Goal: Use online tool/utility: Use online tool/utility

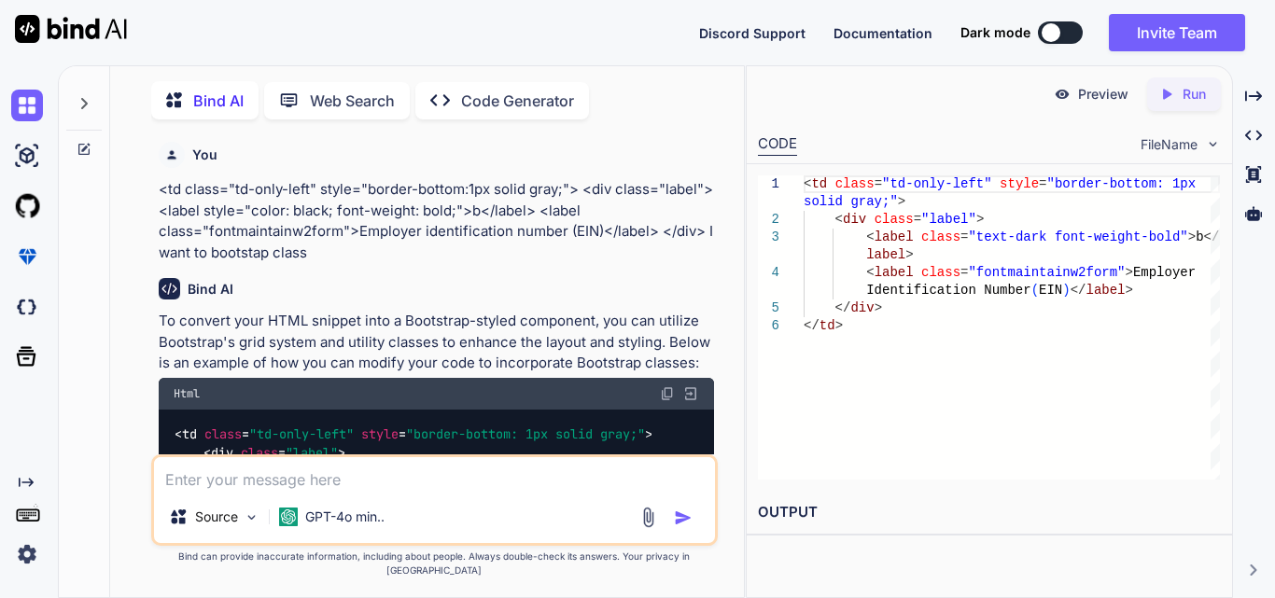
scroll to position [280, 0]
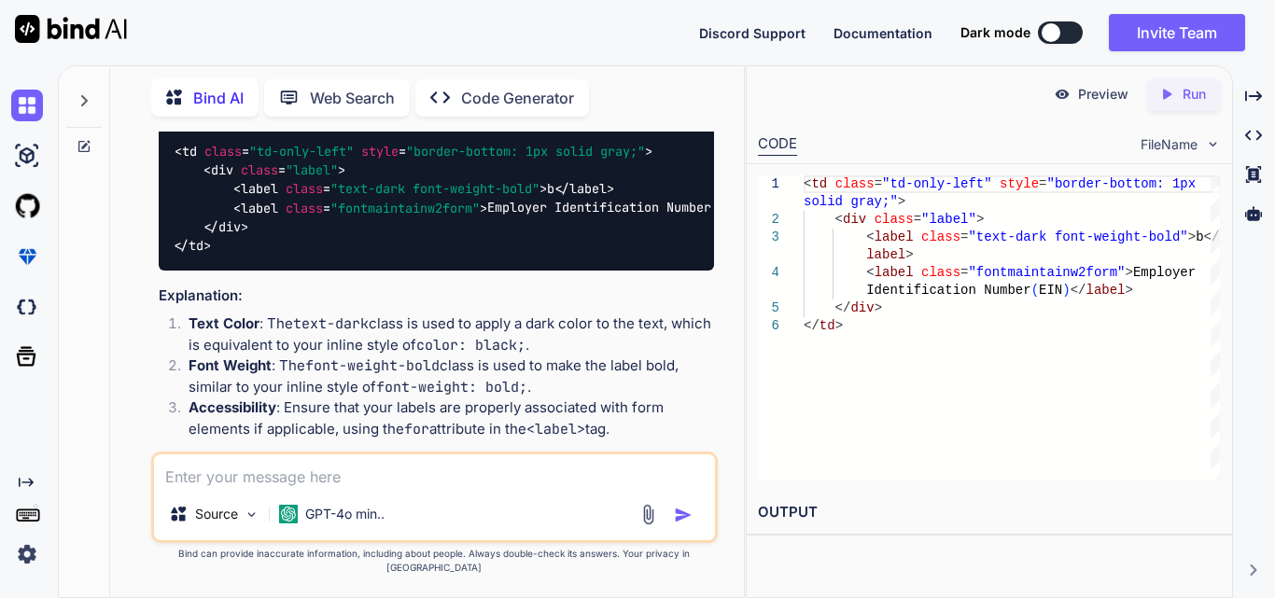
click at [175, 488] on textarea at bounding box center [434, 472] width 561 height 34
drag, startPoint x: 315, startPoint y: 476, endPoint x: 137, endPoint y: 490, distance: 177.9
click at [147, 490] on div "You <td class="td-only-left" style="border-bottom:1px solid gray;"> <div class=…" at bounding box center [434, 365] width 619 height 466
paste textarea "<td class="td-bottom-left"> <div class="label"> <label style="color: black; fon…"
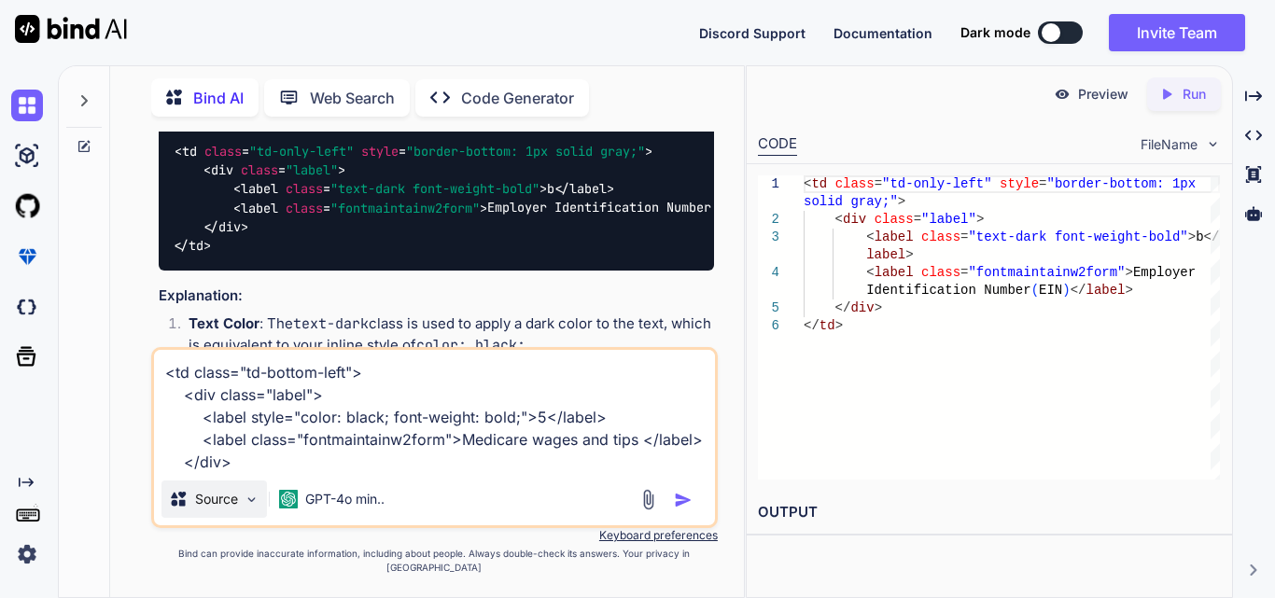
scroll to position [21, 0]
click at [355, 473] on textarea "<td class="td-bottom-left"> <div class="label"> <label style="color: black; fon…" at bounding box center [434, 411] width 561 height 123
click at [441, 473] on textarea "<td class="td-bottom-left"> <div class="label"> <label style="color: black; fon…" at bounding box center [434, 411] width 561 height 123
click at [469, 473] on textarea "<td class="td-bottom-left"> <div class="label"> <label style="color: black; fon…" at bounding box center [434, 411] width 561 height 123
click at [468, 473] on textarea "<td class="td-bottom-left"> <div class="label"> <label style="color: black; fon…" at bounding box center [434, 411] width 561 height 123
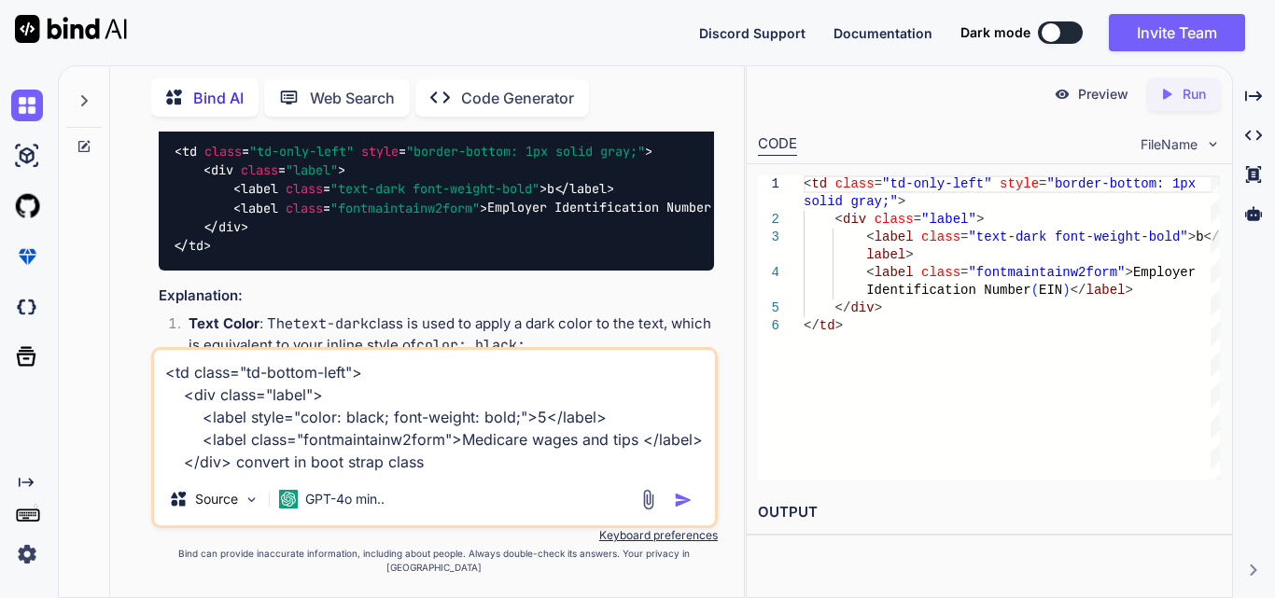
click at [468, 473] on textarea "<td class="td-bottom-left"> <div class="label"> <label style="color: black; fon…" at bounding box center [434, 411] width 561 height 123
type textarea "<td class="td-bottom-left"> <div class="label"> <label style="color: black; fon…"
click at [451, 473] on textarea "<td class="td-bottom-left"> <div class="label"> <label style="color: black; fon…" at bounding box center [434, 411] width 561 height 123
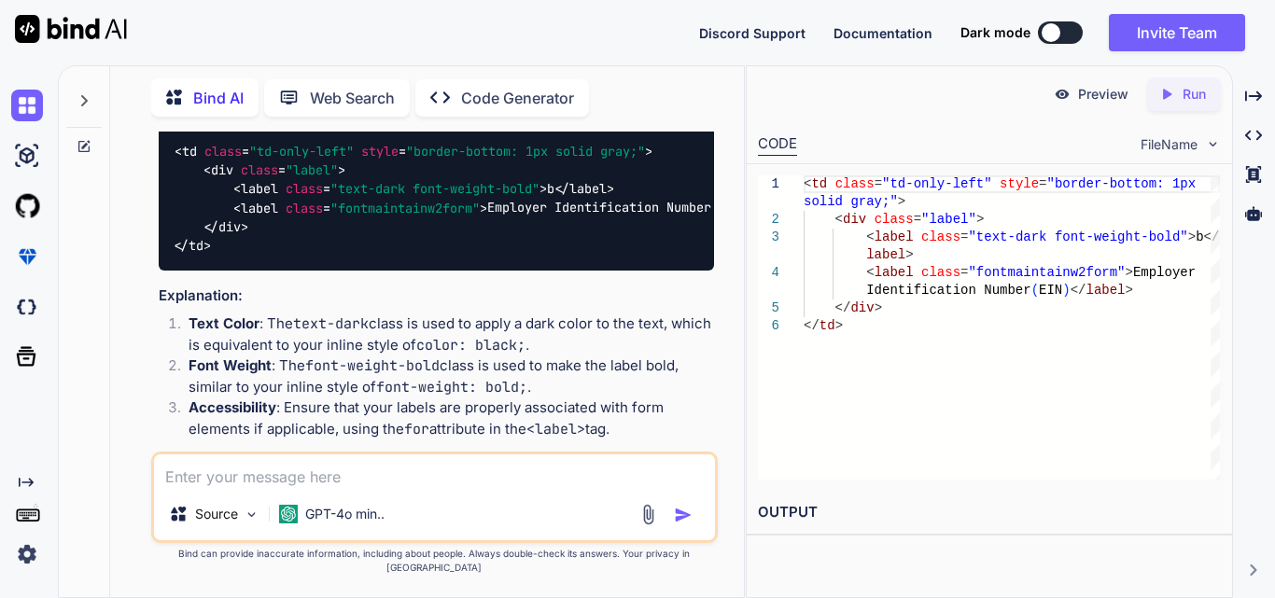
scroll to position [0, 0]
paste textarea "<tr> <td> <label>E-Filing Worksheet</label> </td> </tr>"
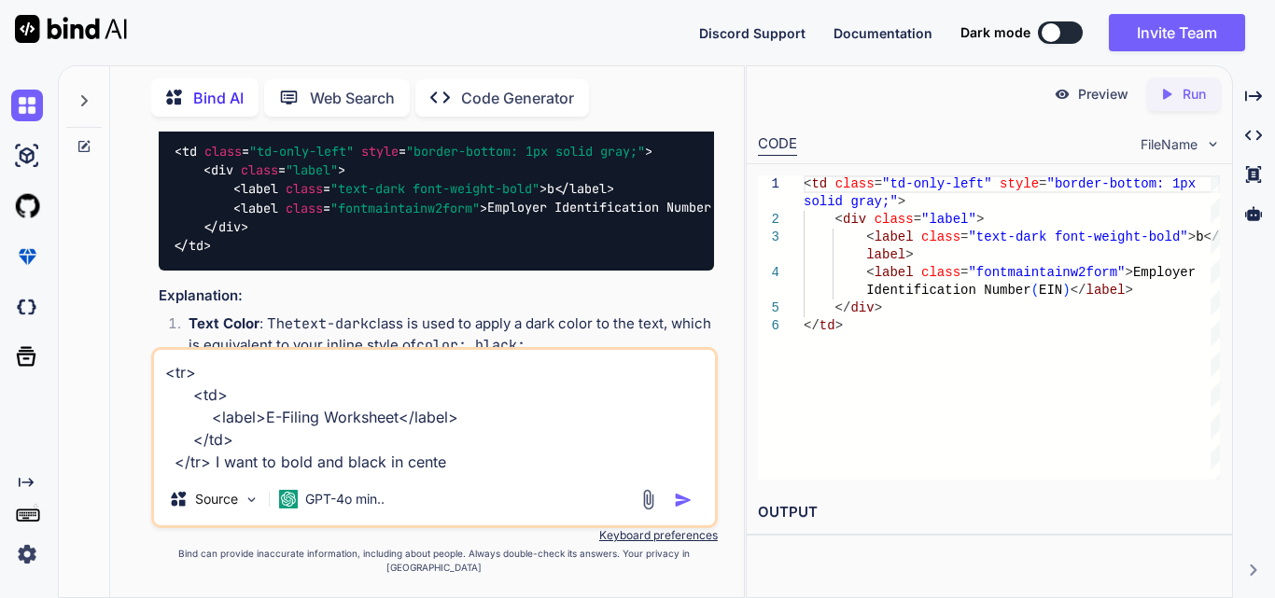
type textarea "<tr> <td> <label>E-Filing Worksheet</label> </td> </tr> I want to bold and blac…"
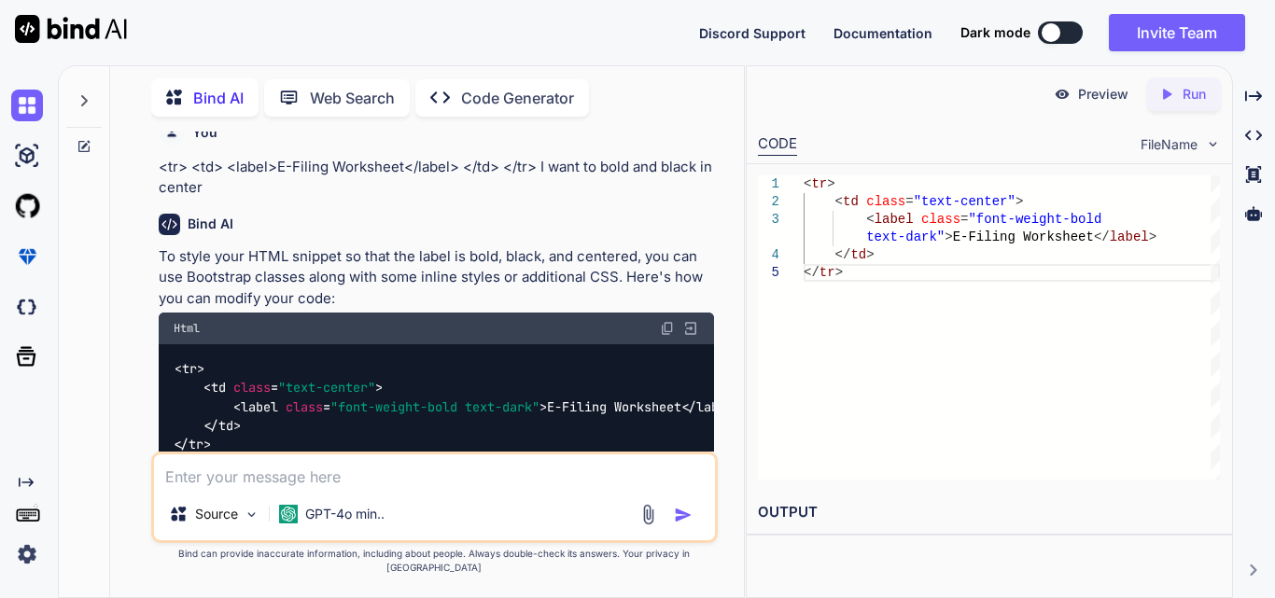
scroll to position [1237, 0]
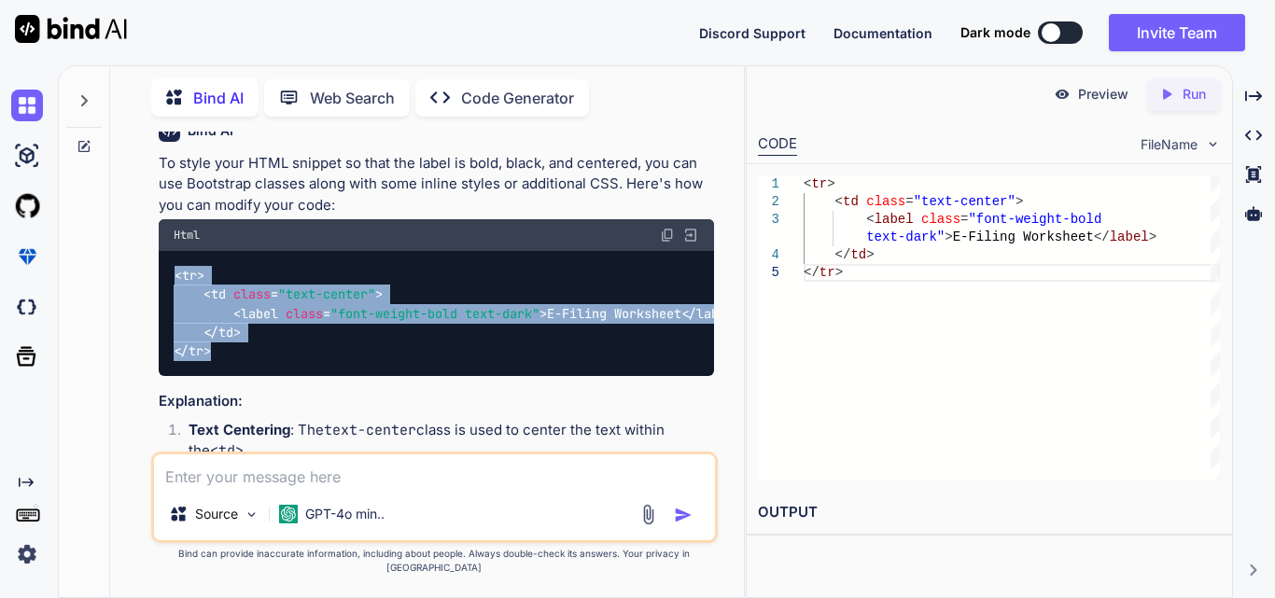
drag, startPoint x: 218, startPoint y: 397, endPoint x: 171, endPoint y: 318, distance: 91.7
click at [171, 318] on div "< tr > < td class = "text-center" > < label class = "font-weight-bold text-dark…" at bounding box center [436, 313] width 555 height 125
copy code "< tr > < td class = "text-center" > < label class = "font-weight-bold text-dark…"
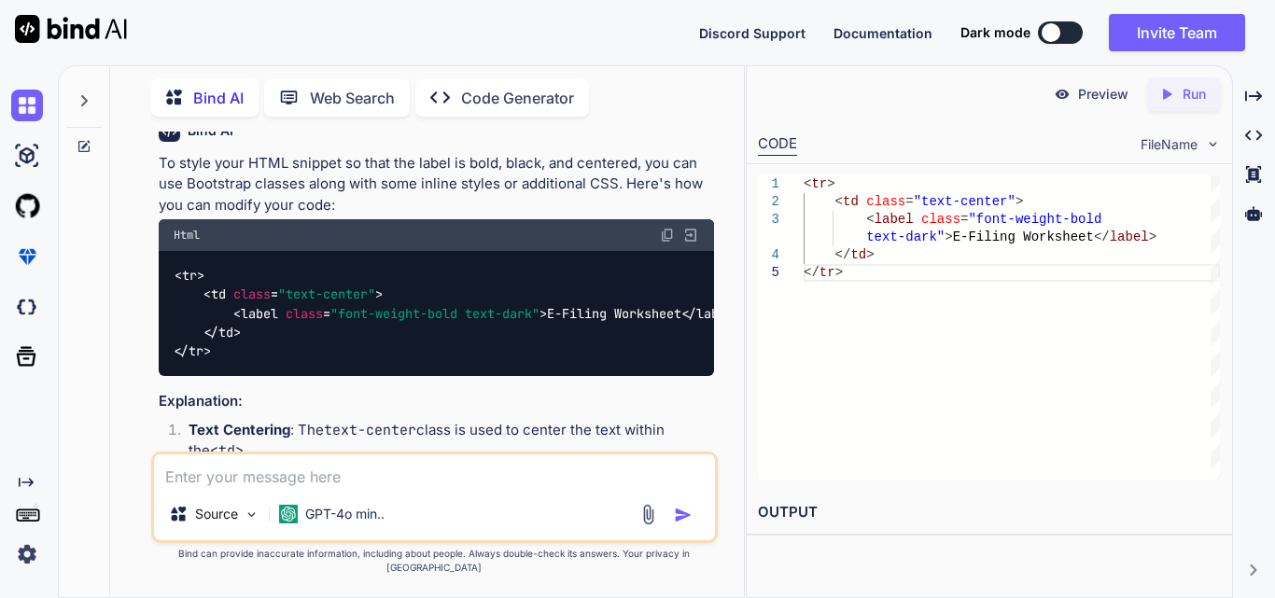
click at [215, 488] on textarea at bounding box center [434, 472] width 561 height 34
paste textarea "<tr> <td class="text-center"> <label class="font-weight-bold text-dark">E-Filin…"
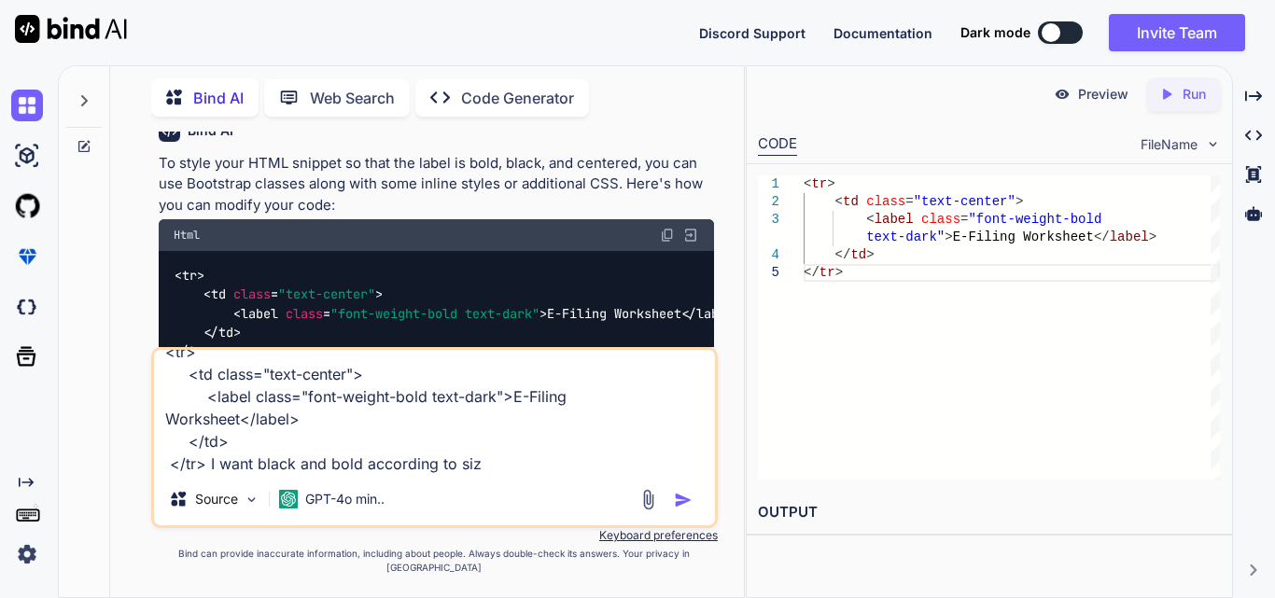
type textarea "<tr> <td class="text-center"> <label class="font-weight-bold text-dark">E-Filin…"
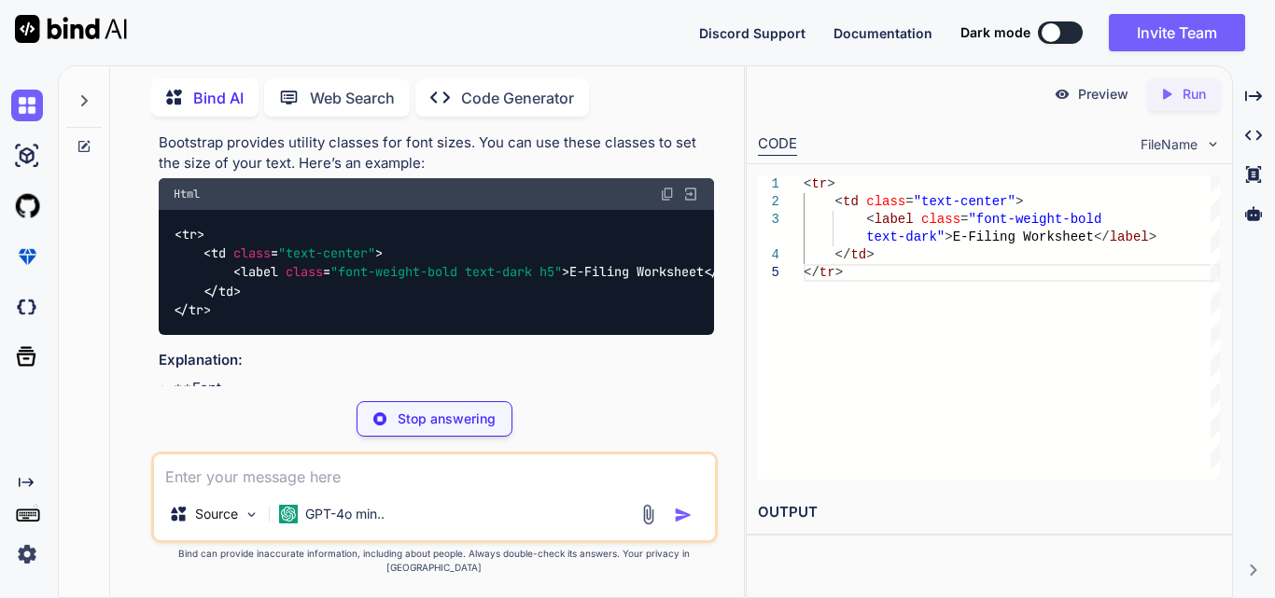
scroll to position [2142, 0]
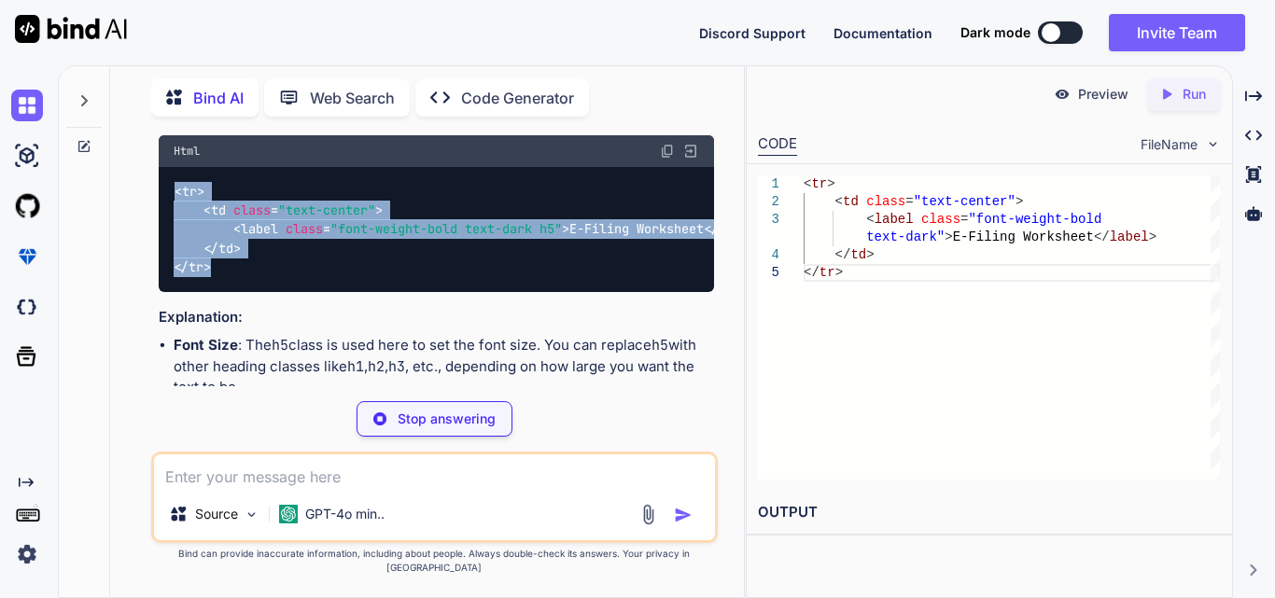
drag, startPoint x: 221, startPoint y: 337, endPoint x: 170, endPoint y: 267, distance: 86.8
click at [170, 267] on div "< tr > < td class = "text-center" > < label class = "font-weight-bold text-dark…" at bounding box center [436, 229] width 555 height 125
copy code "< tr > < td class = "text-center" > < label class = "font-weight-bold text-dark…"
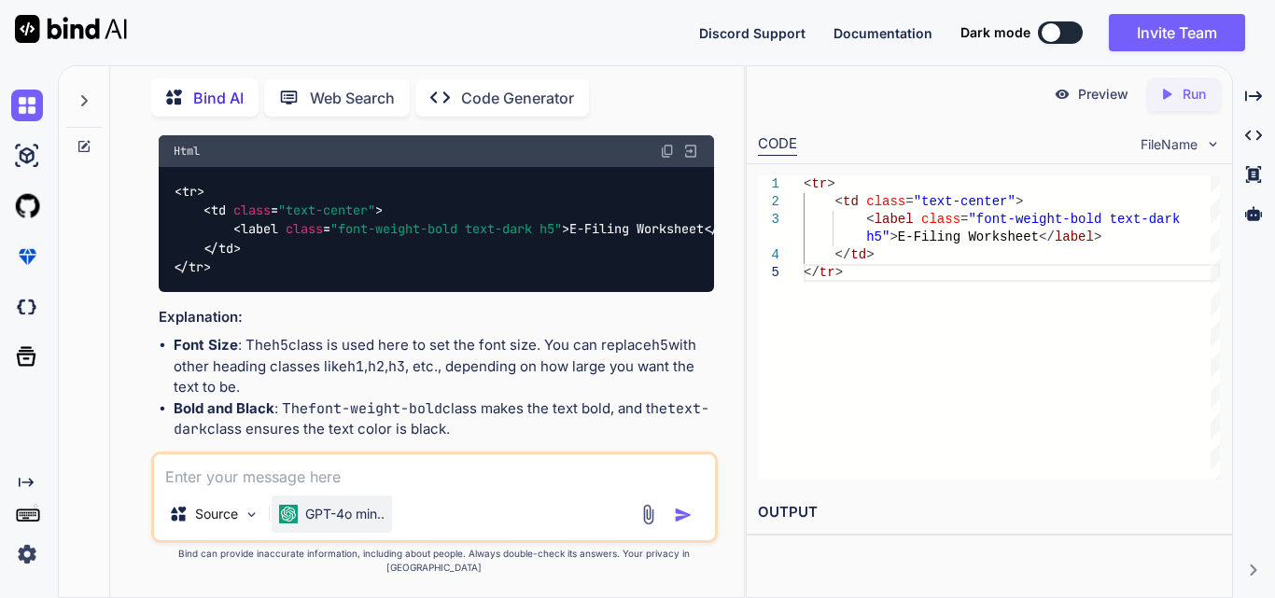
click at [279, 510] on div "GPT-4o min.." at bounding box center [332, 514] width 120 height 37
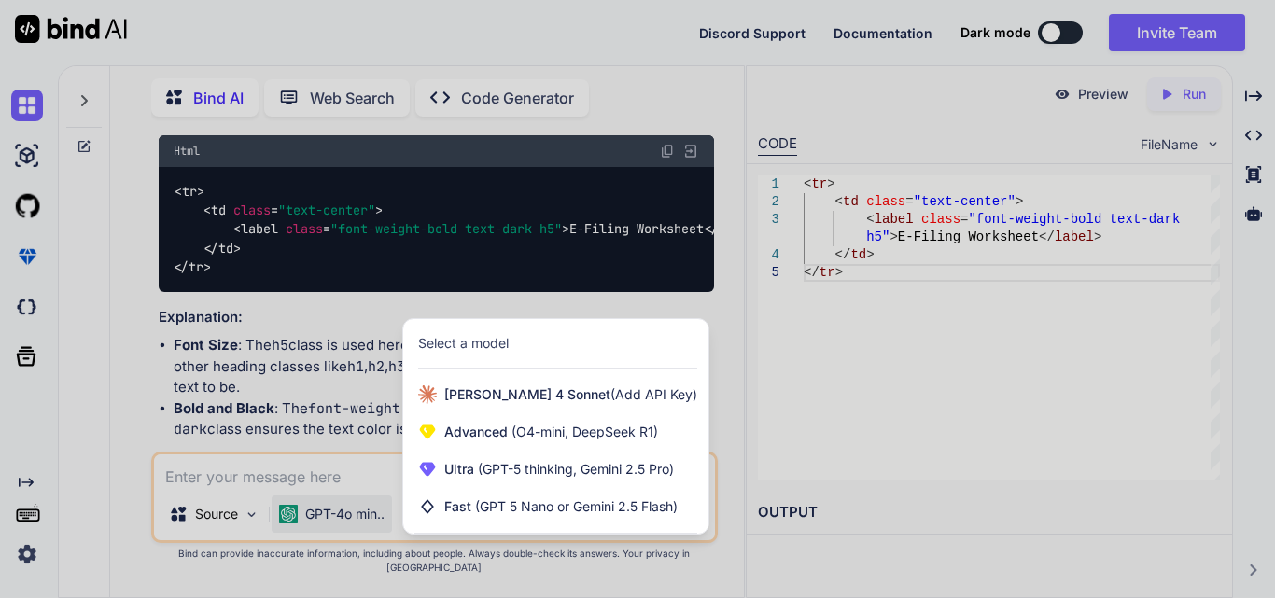
click at [276, 485] on div at bounding box center [637, 299] width 1275 height 598
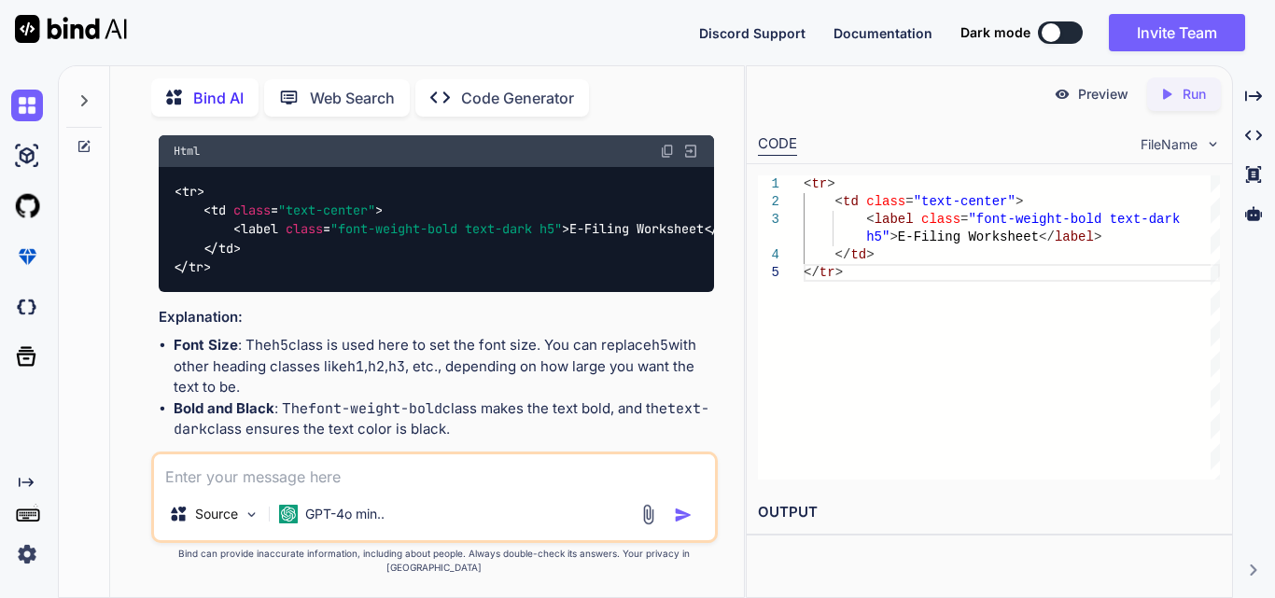
click at [276, 483] on textarea at bounding box center [434, 472] width 561 height 34
paste textarea "<tr> <td class="text-center"> <label>E-Filing Worksheet</label> </td> </tr>"
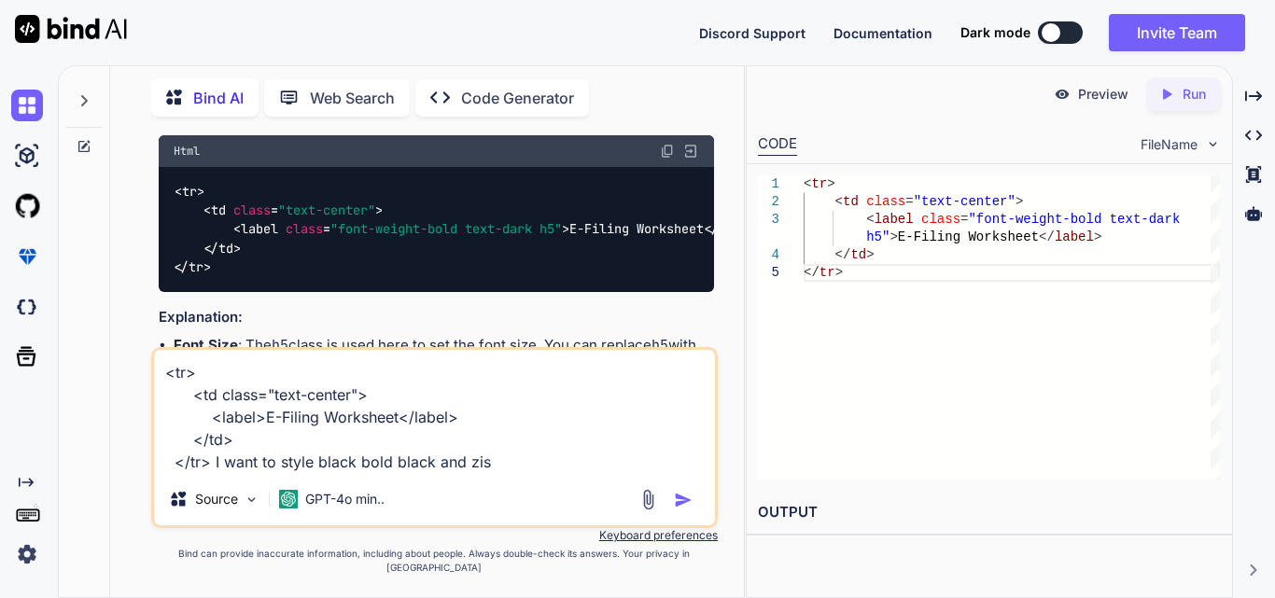
type textarea "<tr> <td class="text-center"> <label>E-Filing Worksheet</label> </td> </tr> I w…"
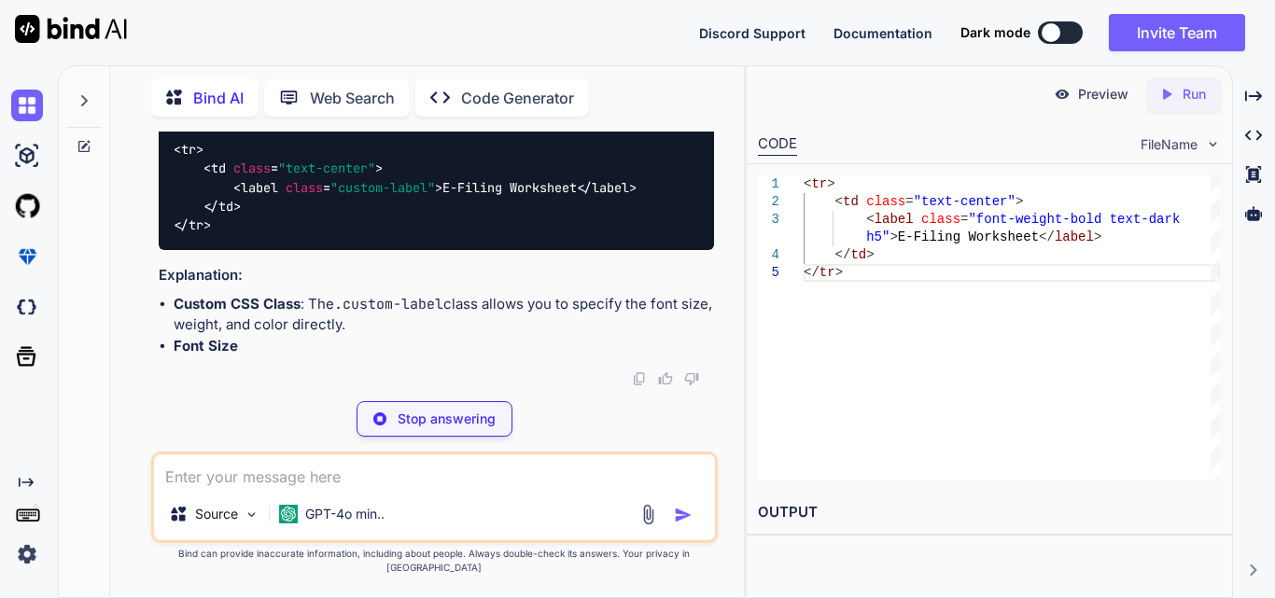
scroll to position [3803, 0]
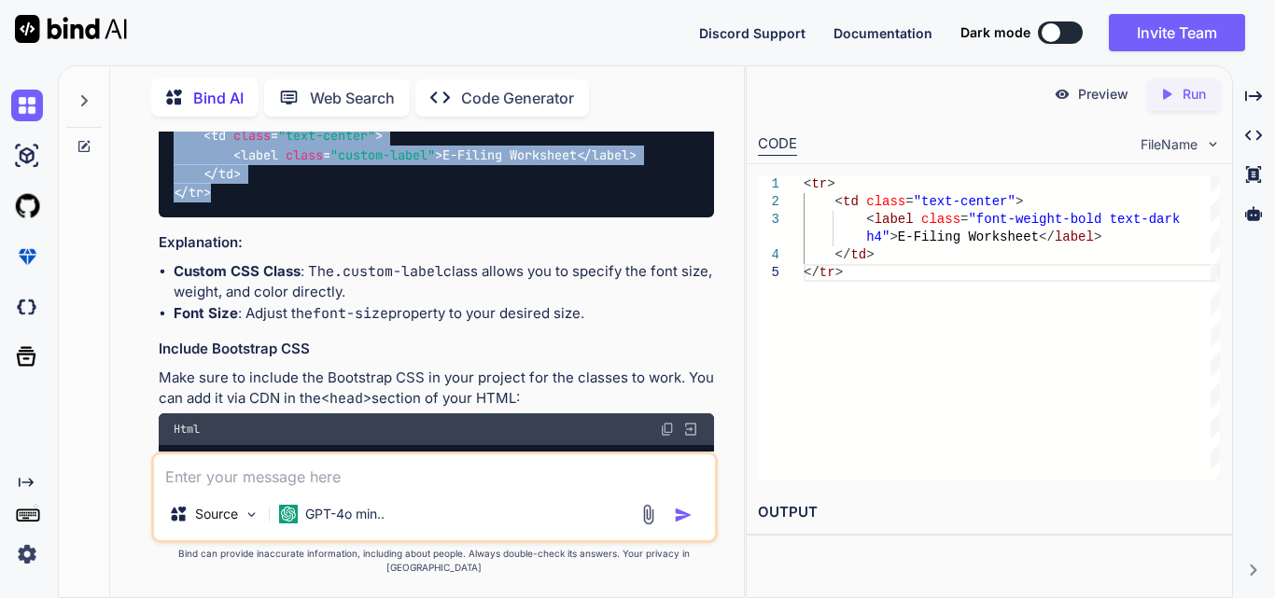
drag, startPoint x: 168, startPoint y: 322, endPoint x: 213, endPoint y: 408, distance: 96.8
click at [213, 217] on div "< style > .custom-label { font-size : 24px ; /* Adjust the size as needed */ fo…" at bounding box center [436, 107] width 555 height 220
copy code "< tr > < td class = "text-center" > < label class = "custom-label" > E-Filing W…"
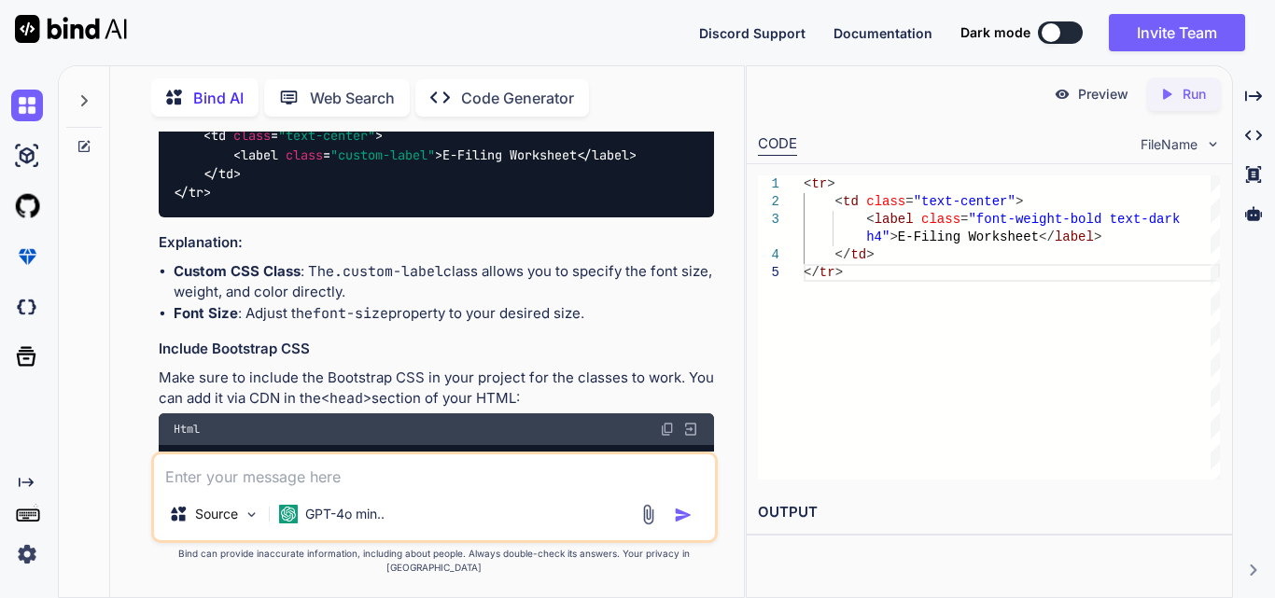
drag, startPoint x: 216, startPoint y: 272, endPoint x: 198, endPoint y: 204, distance: 69.5
click at [198, 204] on div "< style > .custom-label { font-size : 24px ; /* Adjust the size as needed */ fo…" at bounding box center [436, 107] width 555 height 220
copy span ".custom-label { font-size : 24px ; /* Adjust the size as needed */ font-weight …"
click at [325, 488] on textarea at bounding box center [434, 472] width 561 height 34
paste textarea "<tr style="border-bottom:1px solid gray;"> </tr>"
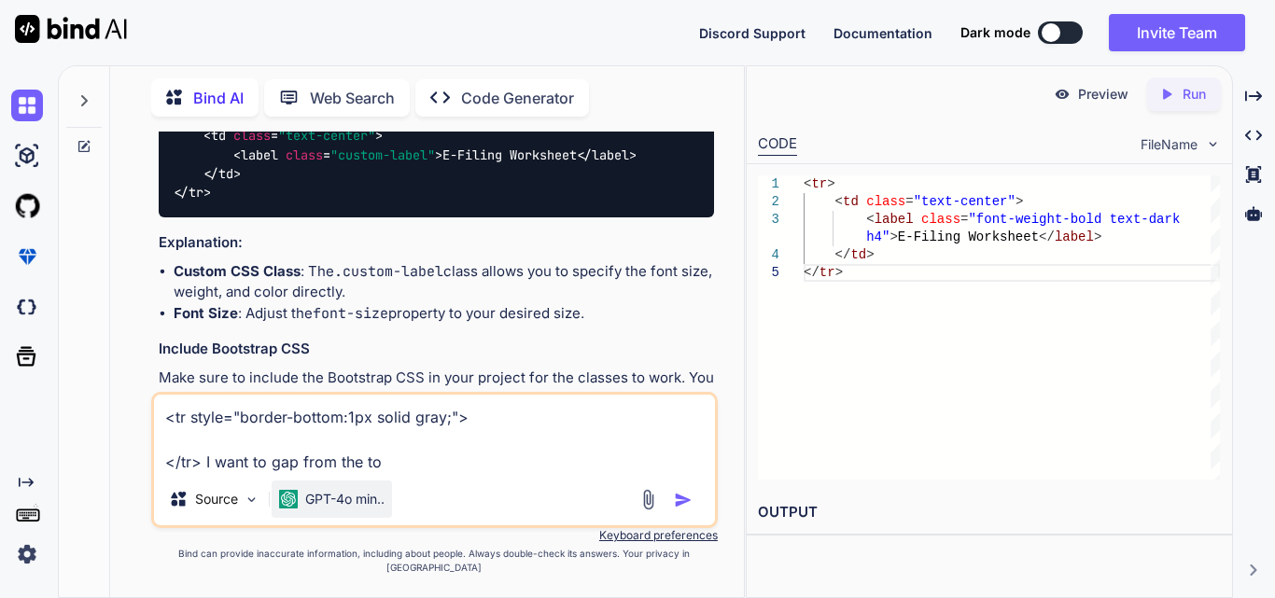
type textarea "<tr style="border-bottom:1px solid gray;"> </tr> I want to gap from the top"
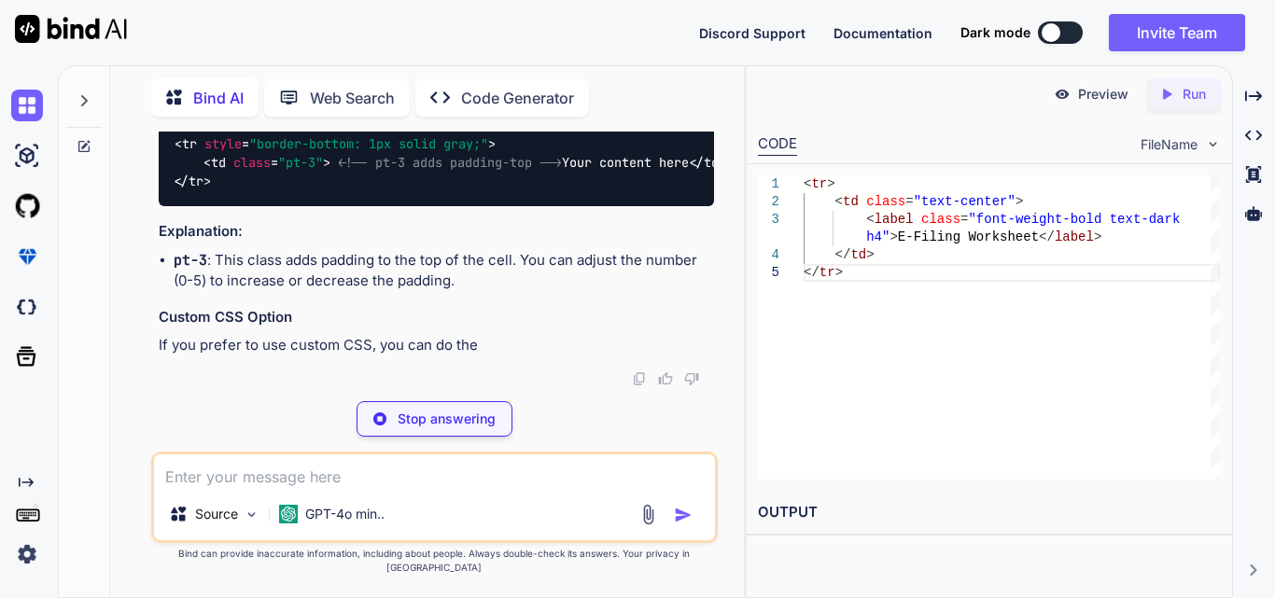
scroll to position [4686, 0]
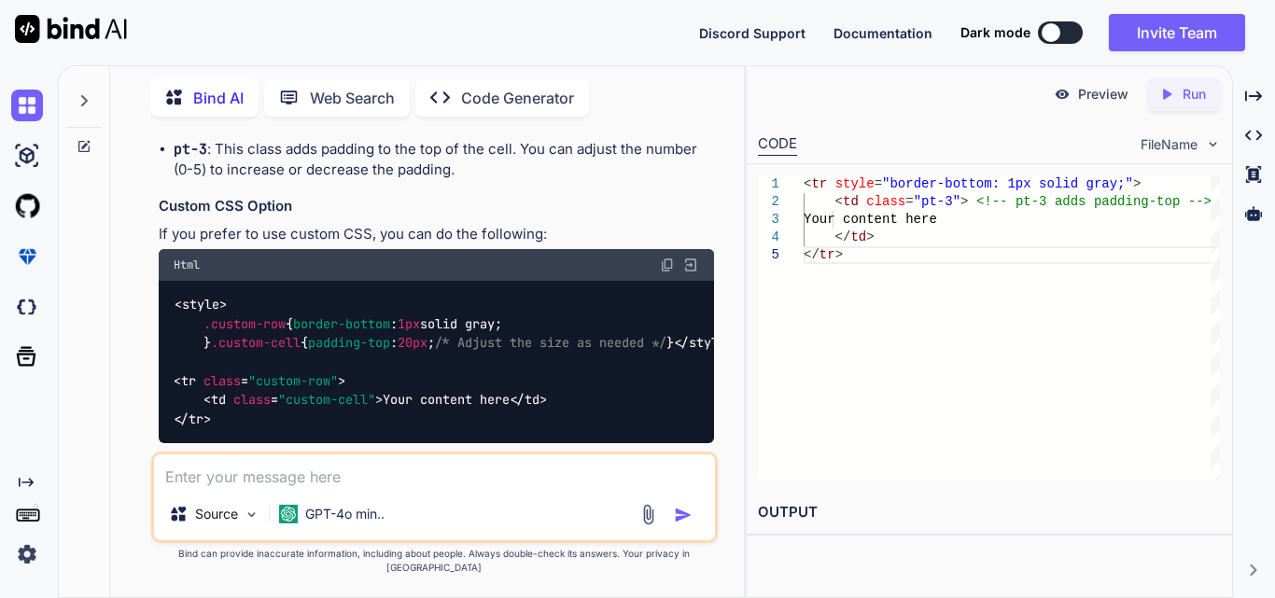
drag, startPoint x: 213, startPoint y: 330, endPoint x: 162, endPoint y: 257, distance: 89.3
click at [162, 95] on div "< tr style = "border-bottom: 1px solid gray;" > < td class = "pt-3" > <!-- pt-3…" at bounding box center [436, 51] width 555 height 87
copy code "< tr style = "border-bottom: 1px solid gray;" > < td class = "pt-3" > <!-- pt-3…"
